Goal: Task Accomplishment & Management: Use online tool/utility

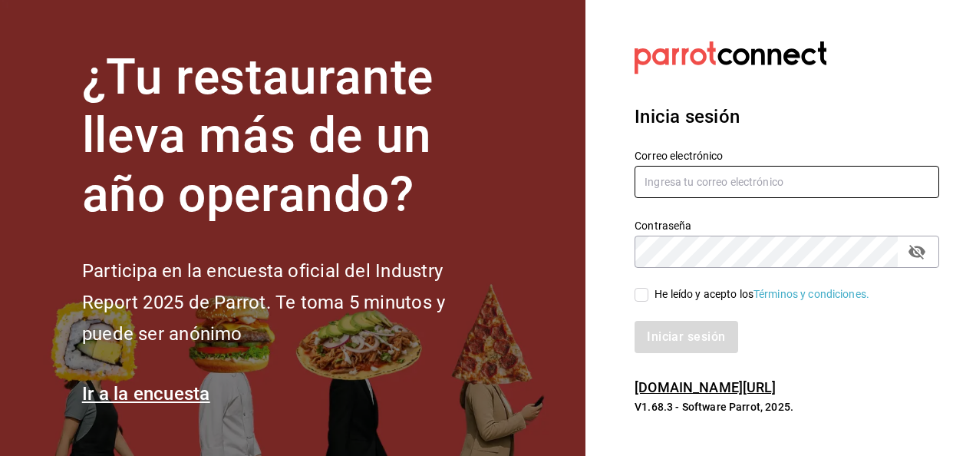
type input "luis.estrada@grupocosteno.com"
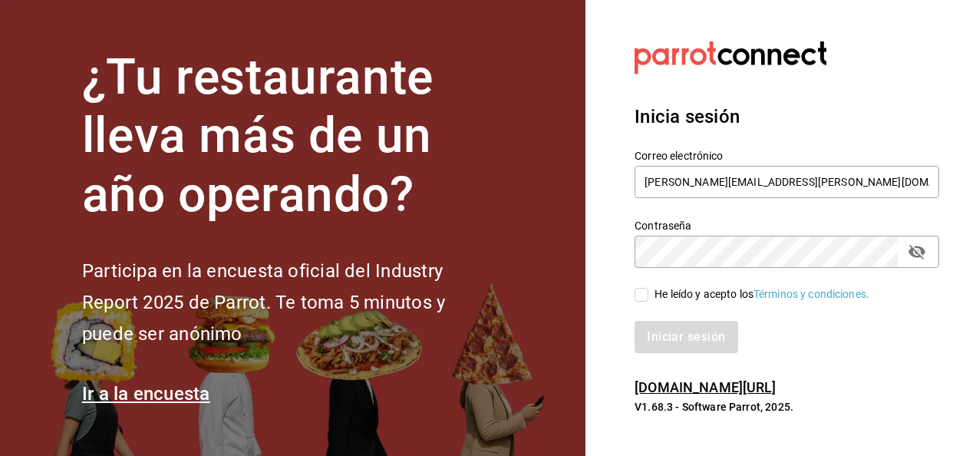
click at [643, 290] on input "He leído y acepto los Términos y condiciones." at bounding box center [642, 295] width 14 height 14
checkbox input "true"
click at [685, 342] on button "Iniciar sesión" at bounding box center [687, 337] width 104 height 32
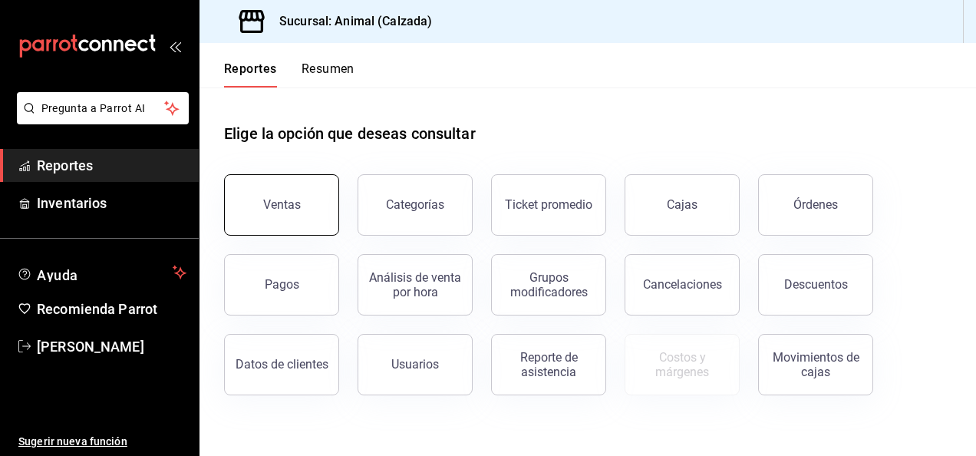
click at [319, 216] on button "Ventas" at bounding box center [281, 204] width 115 height 61
click at [319, 216] on html "Pregunta a Parrot AI Reportes Inventarios Ayuda Recomienda Parrot [PERSON_NAME]…" at bounding box center [488, 228] width 976 height 456
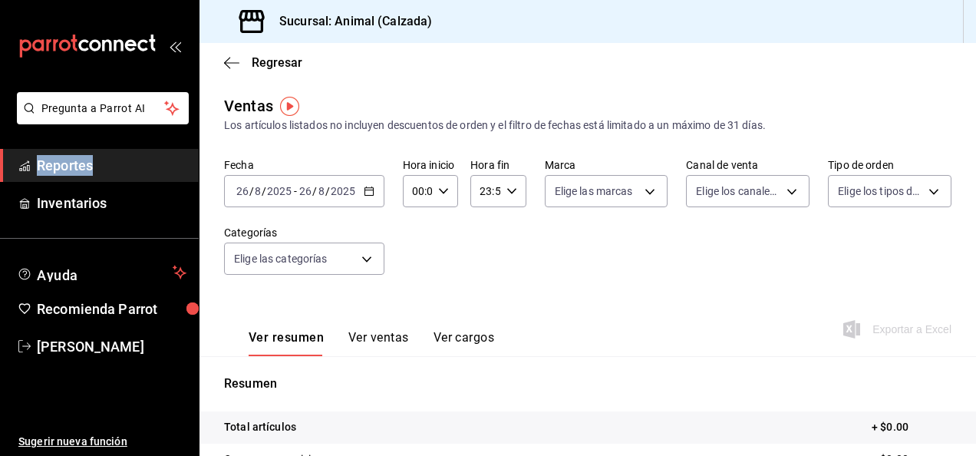
click at [368, 192] on icon "button" at bounding box center [369, 191] width 11 height 11
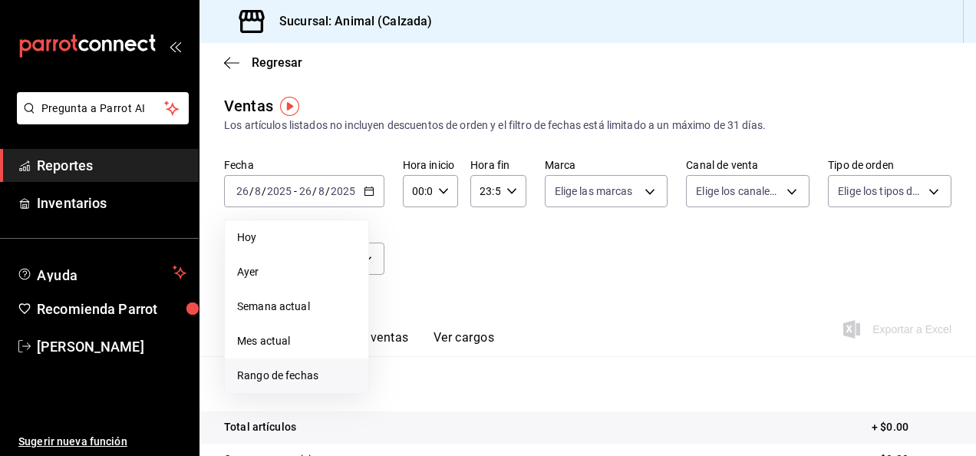
click at [330, 372] on span "Rango de fechas" at bounding box center [296, 376] width 119 height 16
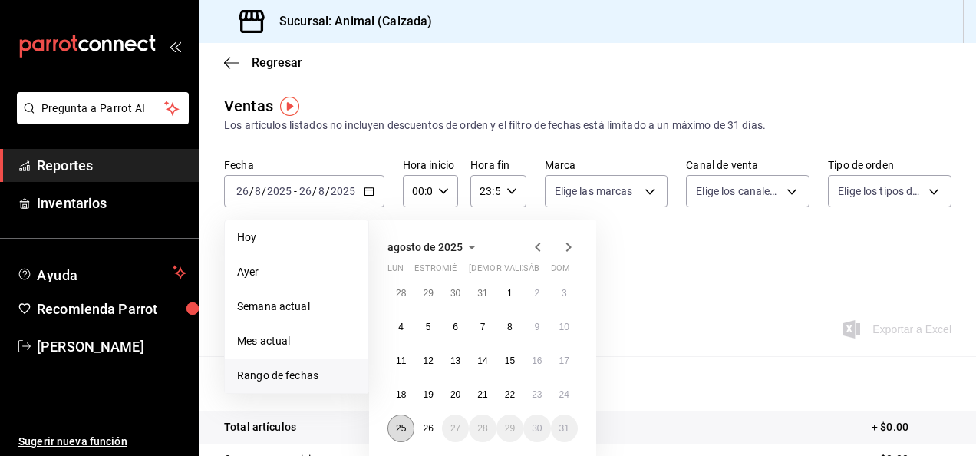
click at [400, 436] on button "25" at bounding box center [401, 428] width 27 height 28
click at [431, 431] on abbr "26" at bounding box center [428, 428] width 10 height 11
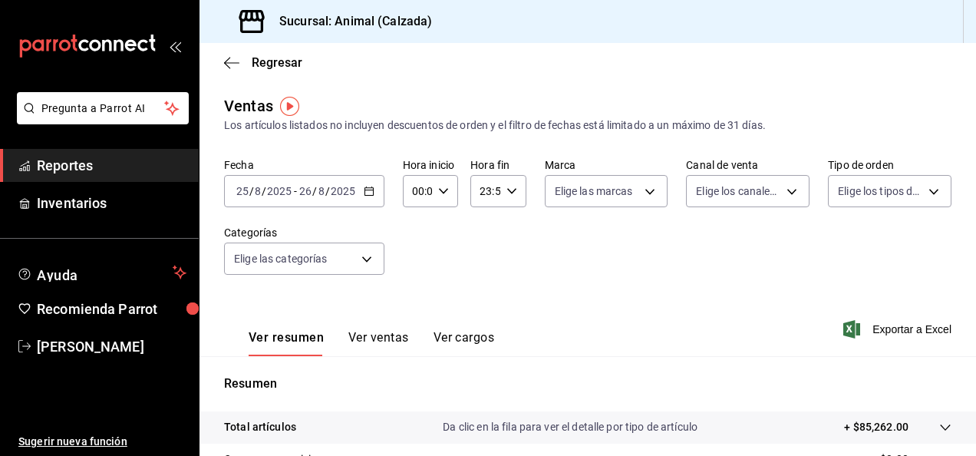
click at [447, 193] on div "00:00 Hora inicio" at bounding box center [430, 191] width 55 height 32
click at [415, 262] on span "05" at bounding box center [415, 259] width 3 height 12
type input "05:00"
click at [415, 262] on span "05" at bounding box center [415, 259] width 3 height 12
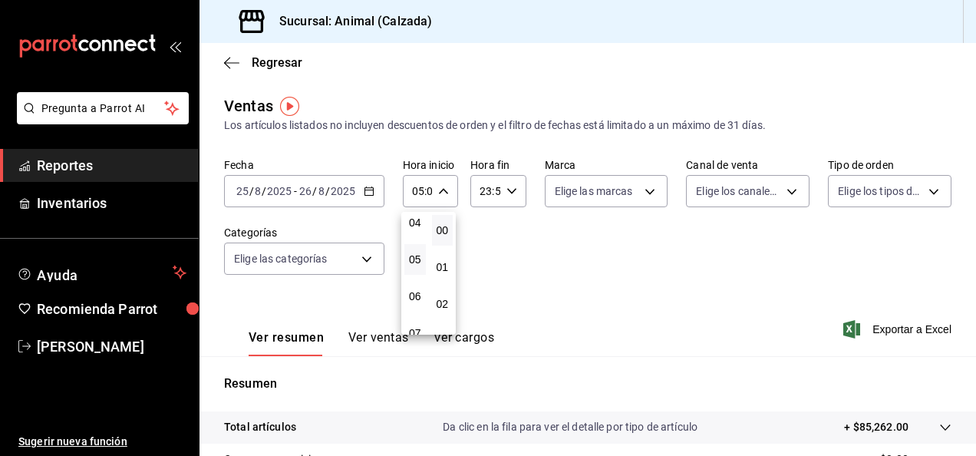
click at [514, 186] on div at bounding box center [488, 228] width 976 height 456
click at [513, 187] on div "23:59 Hora fin" at bounding box center [497, 191] width 55 height 32
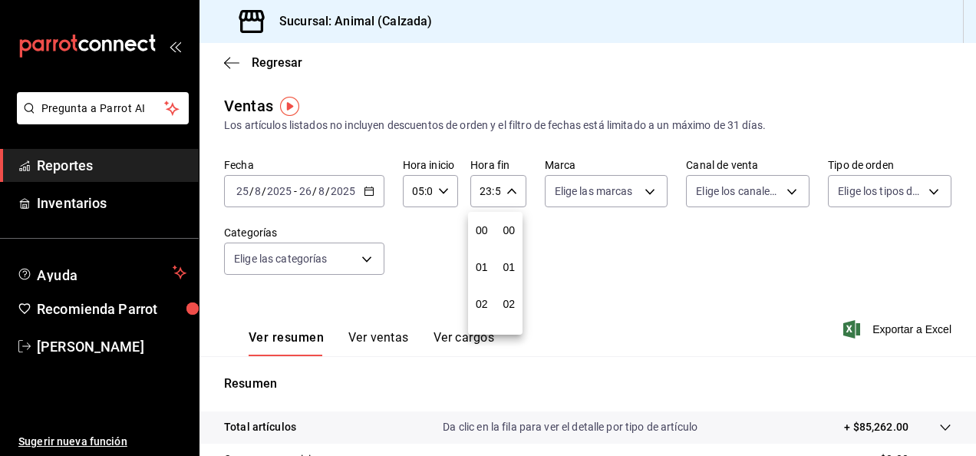
scroll to position [2088, 0]
click at [513, 187] on div at bounding box center [488, 228] width 976 height 456
click at [507, 194] on icon "button" at bounding box center [512, 191] width 11 height 11
click at [484, 266] on span "05" at bounding box center [481, 264] width 3 height 12
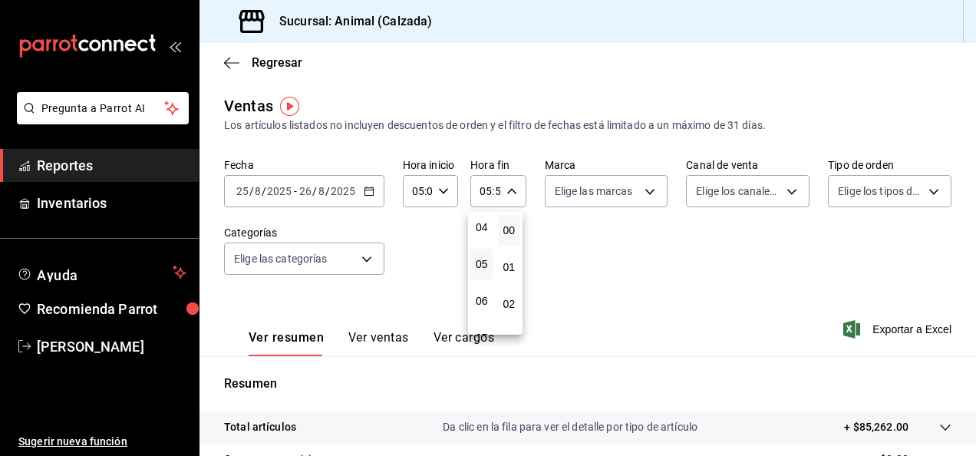
click at [516, 231] on button "00" at bounding box center [509, 230] width 21 height 31
type input "05:00"
click at [649, 190] on div at bounding box center [488, 228] width 976 height 456
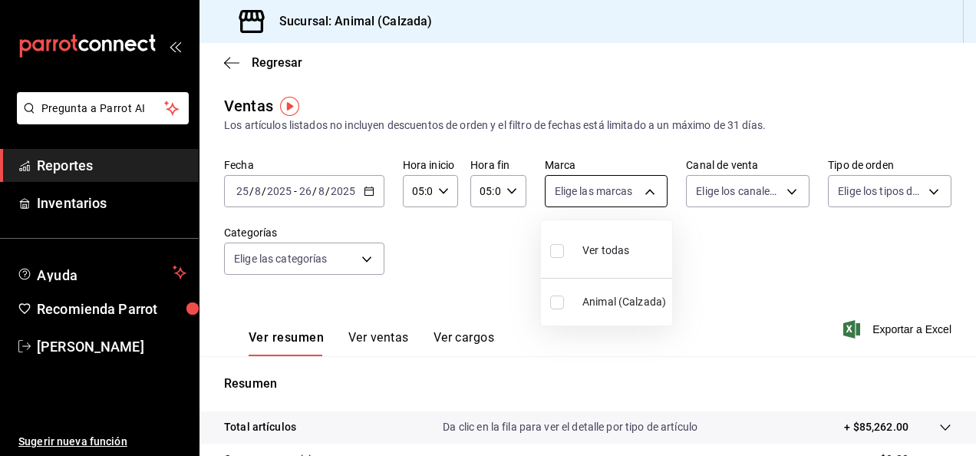
click at [648, 190] on body "Pregunta a Parrot AI Reportes Inventarios Ayuda Recomienda Parrot [PERSON_NAME]…" at bounding box center [488, 228] width 976 height 456
click at [562, 250] on input "checkbox" at bounding box center [557, 251] width 14 height 14
checkbox input "true"
type input "e26472f3-9262-489d-bcba-4c6b034529c7"
checkbox input "true"
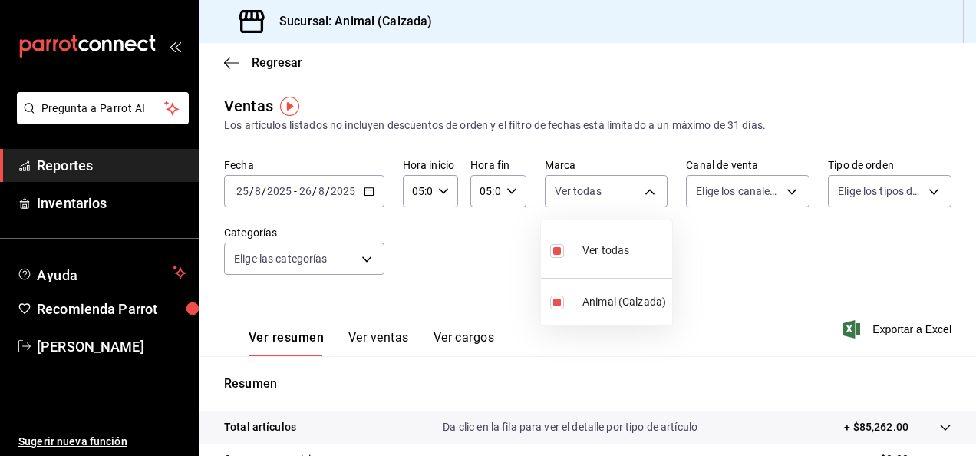
click at [792, 195] on div at bounding box center [488, 228] width 976 height 456
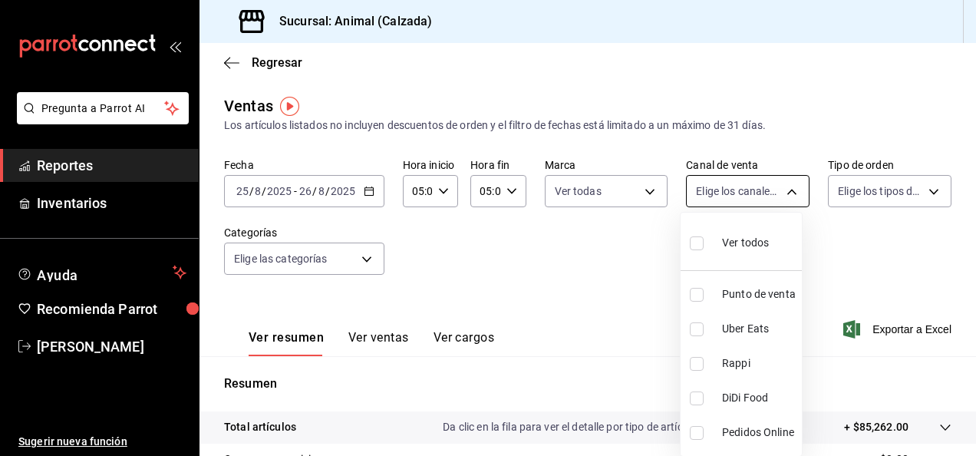
click at [781, 189] on body "Pregunta a Parrot AI Reportes Inventarios Ayuda Recomienda Parrot [PERSON_NAME]…" at bounding box center [488, 228] width 976 height 456
click at [692, 240] on input "checkbox" at bounding box center [697, 243] width 14 height 14
checkbox input "true"
type input "PARROT,UBER_EATS,RAPPI,DIDI_FOOD,ONLINE"
checkbox input "true"
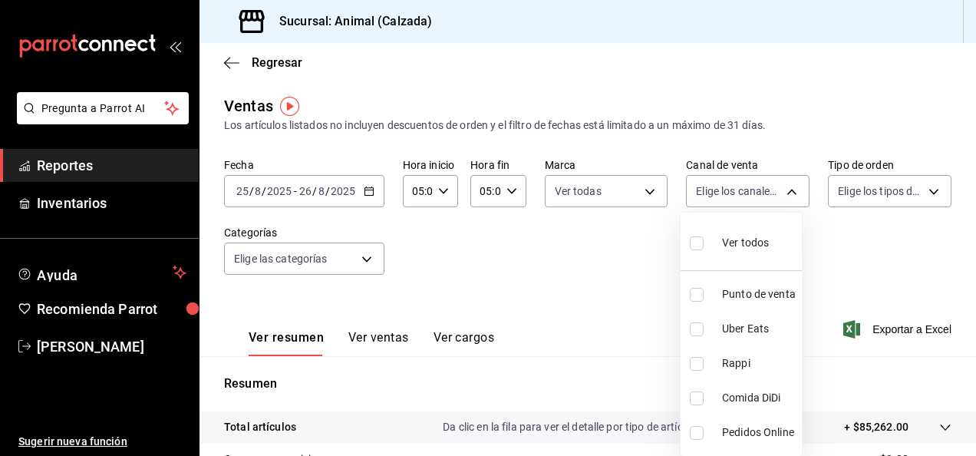
checkbox input "true"
click at [919, 193] on div at bounding box center [488, 228] width 976 height 456
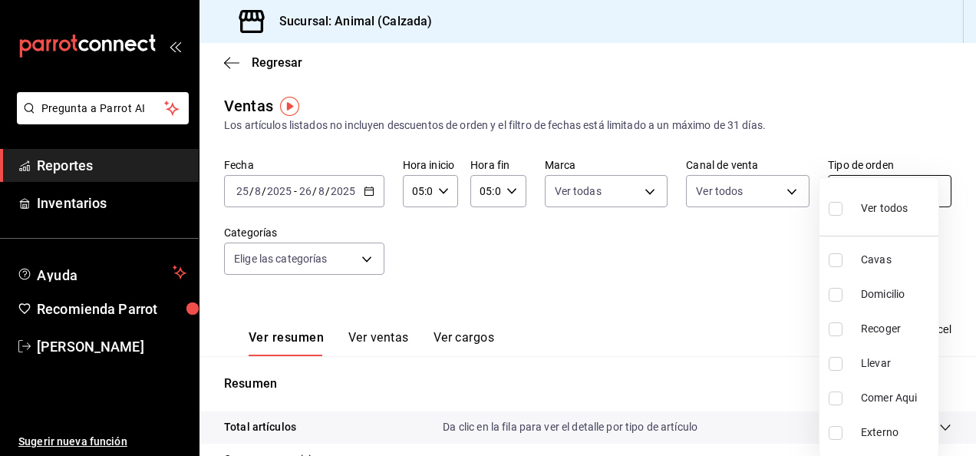
click at [921, 192] on body "Pregunta a Parrot AI Reportes Inventarios Ayuda Recomienda Parrot [PERSON_NAME]…" at bounding box center [488, 228] width 976 height 456
click at [827, 211] on li "Ver todos" at bounding box center [879, 206] width 119 height 45
type input "588630d3-b511-4bba-a729-32472510037f,54b7ae00-ca47-4ec1-b7ff-55842c0a2b62,92293…"
checkbox input "true"
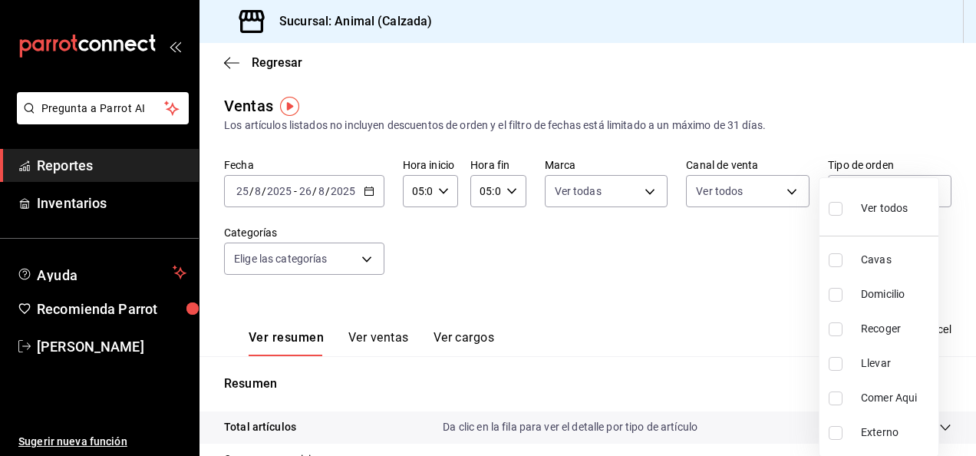
checkbox input "true"
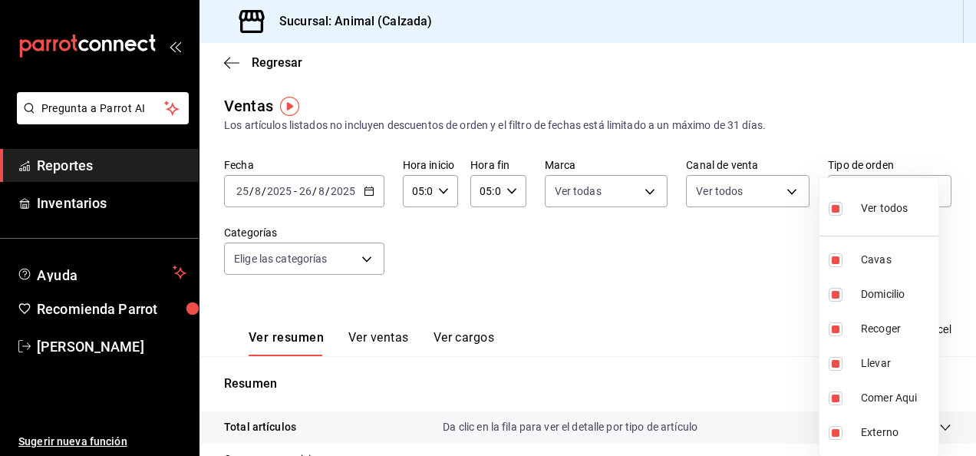
click at [362, 255] on div at bounding box center [488, 228] width 976 height 456
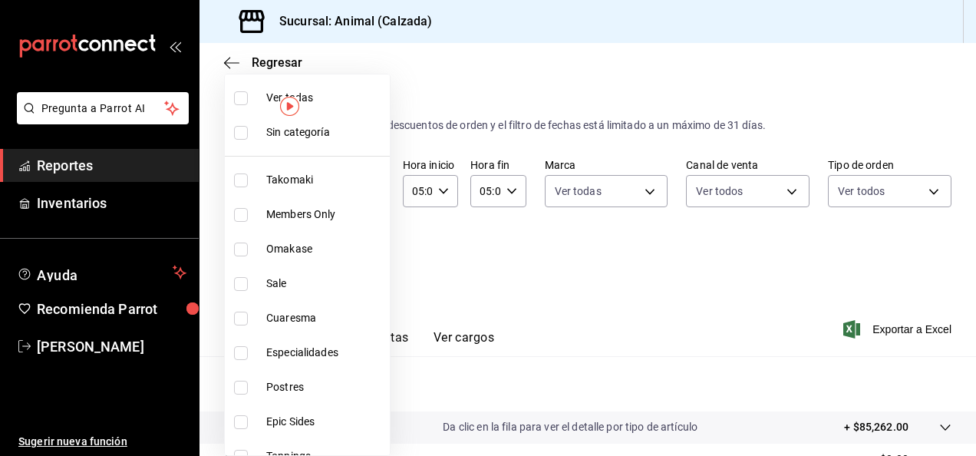
click at [371, 259] on body "Pregunta a Parrot AI Reportes Inventarios Ayuda Recomienda Parrot [PERSON_NAME]…" at bounding box center [488, 228] width 976 height 456
click at [245, 96] on input "checkbox" at bounding box center [241, 98] width 14 height 14
checkbox input "true"
type input "5d35a5f4-3063-4397-a550-a8f4eca83956,9bcdf976-3d2d-44f2-8aa2-d656f6bc4aaa,d84f4…"
checkbox input "true"
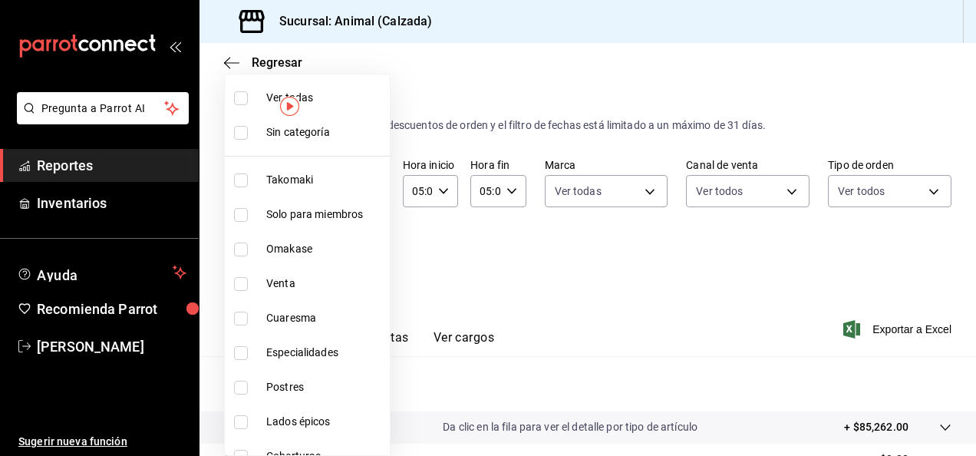
checkbox input "true"
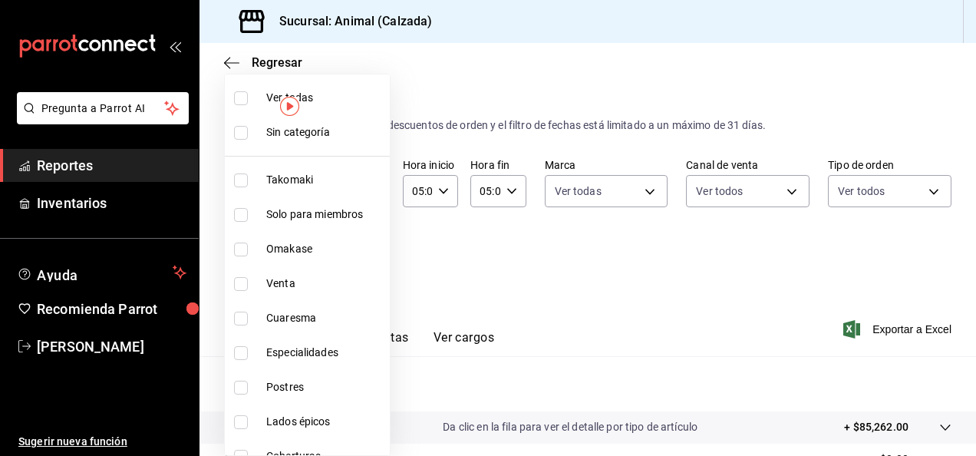
checkbox input "true"
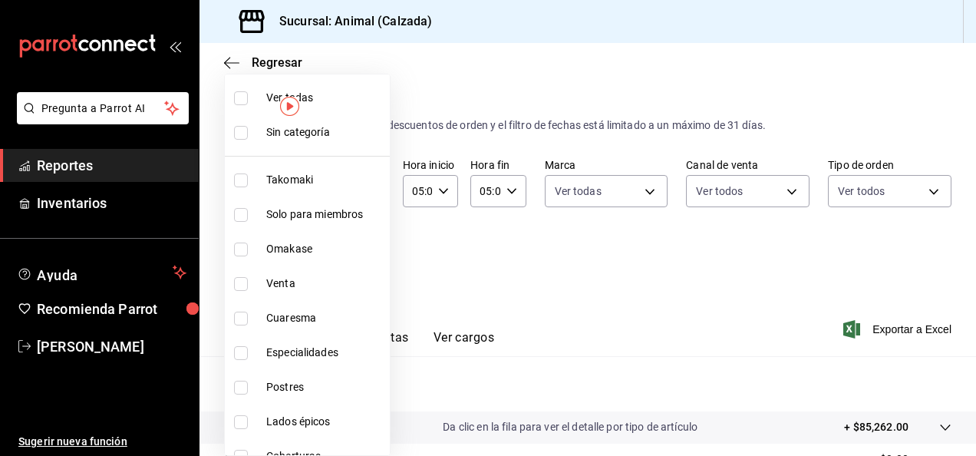
checkbox input "true"
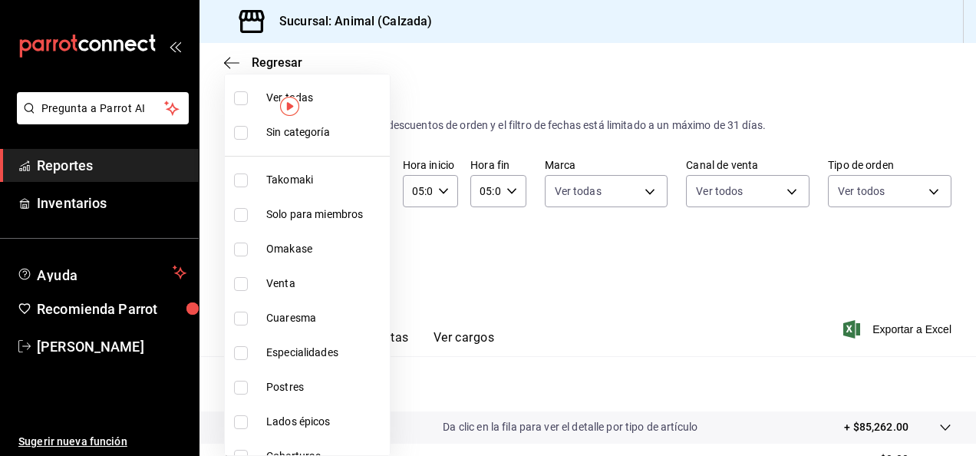
checkbox input "true"
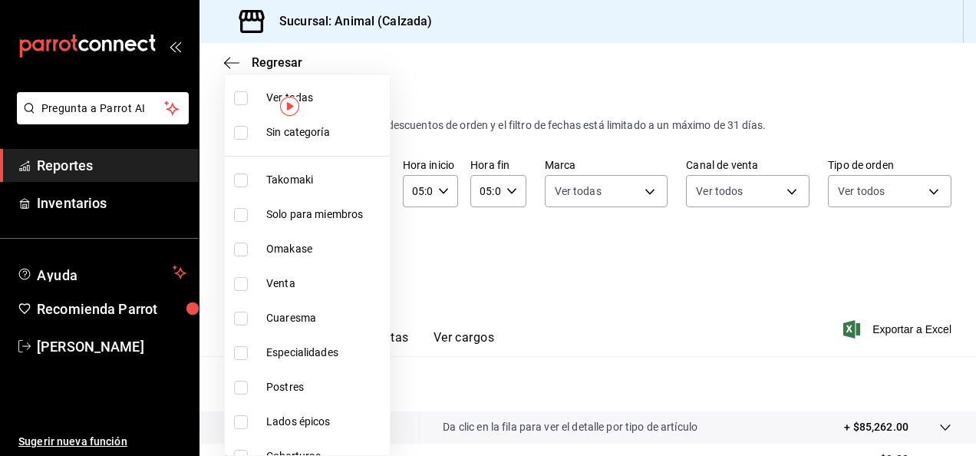
checkbox input "true"
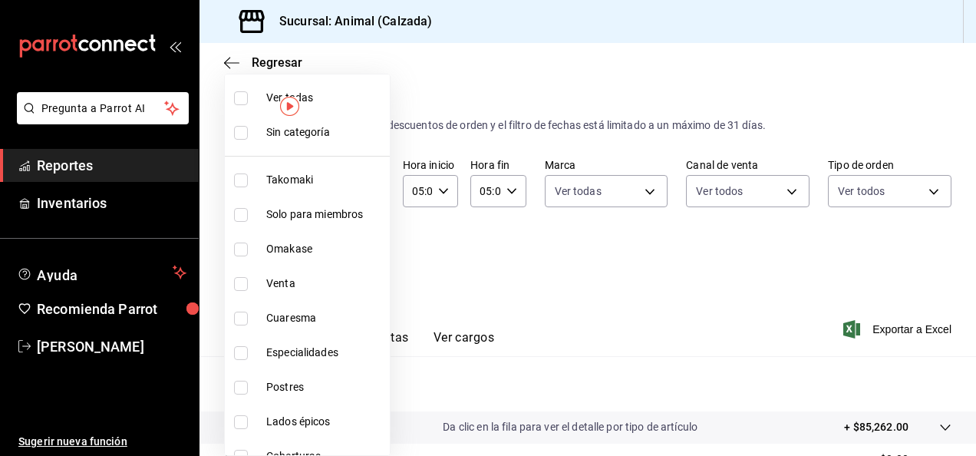
checkbox input "true"
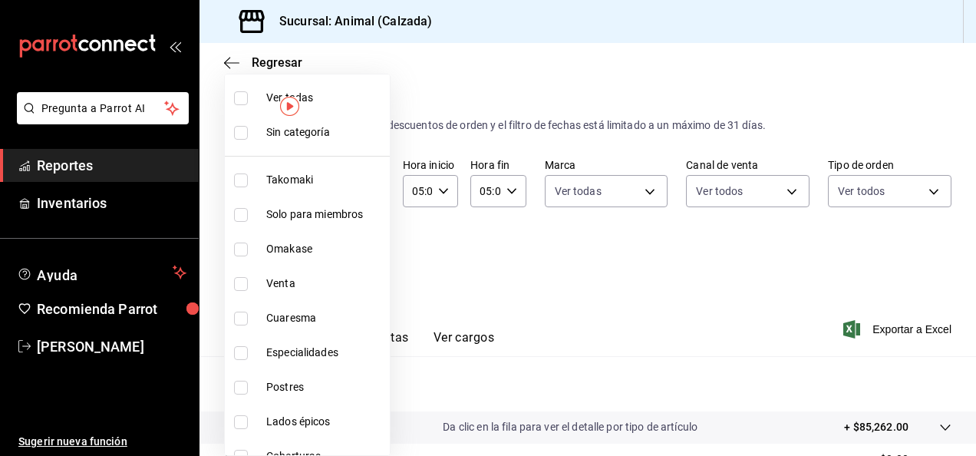
checkbox input "true"
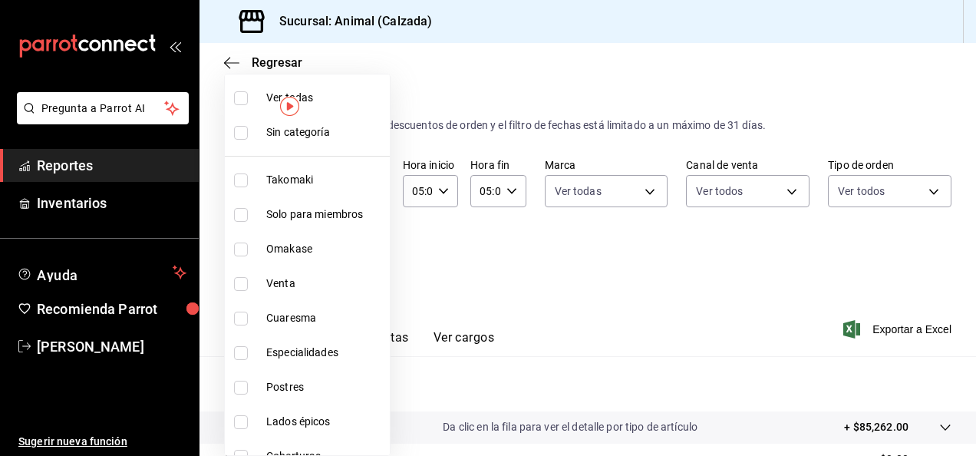
checkbox input "true"
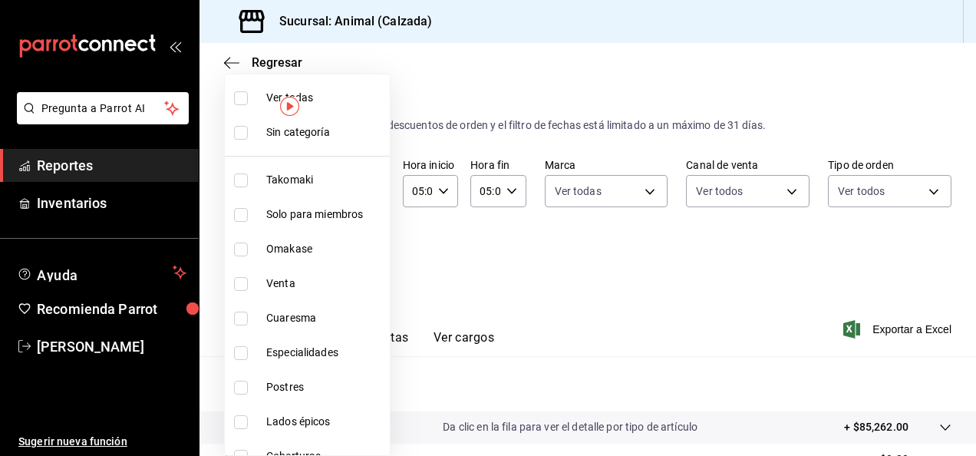
checkbox input "true"
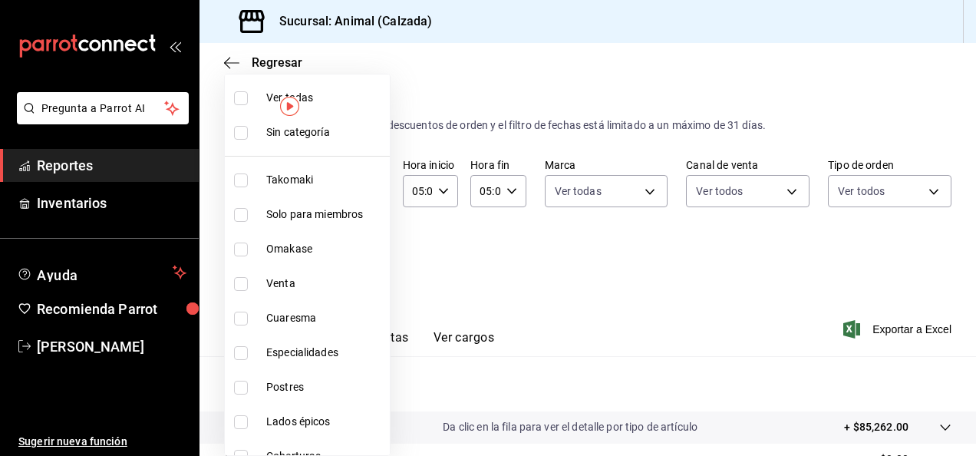
checkbox input "true"
click at [632, 305] on div at bounding box center [488, 228] width 976 height 456
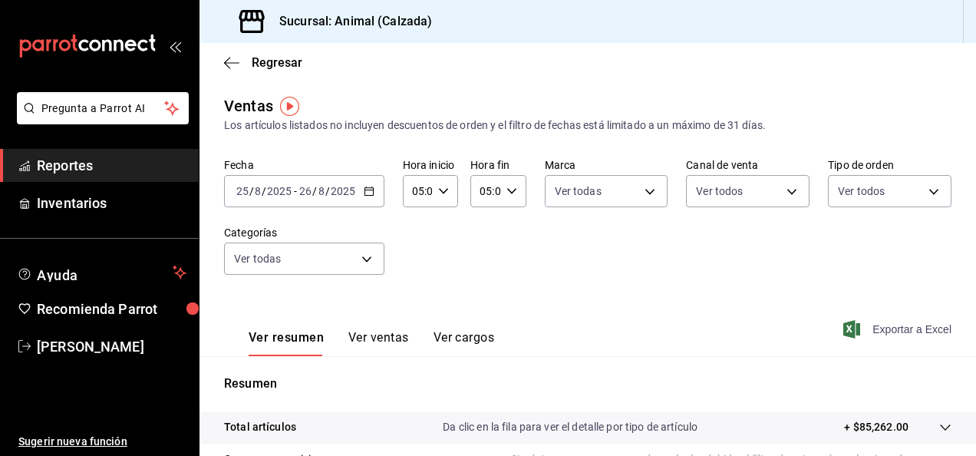
click at [876, 324] on font "Exportar a Excel" at bounding box center [912, 329] width 79 height 12
